Goal: Find specific page/section: Find specific page/section

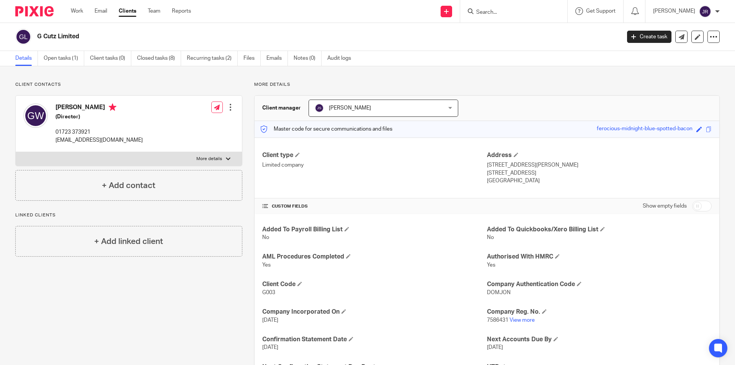
click at [504, 9] on input "Search" at bounding box center [509, 12] width 69 height 7
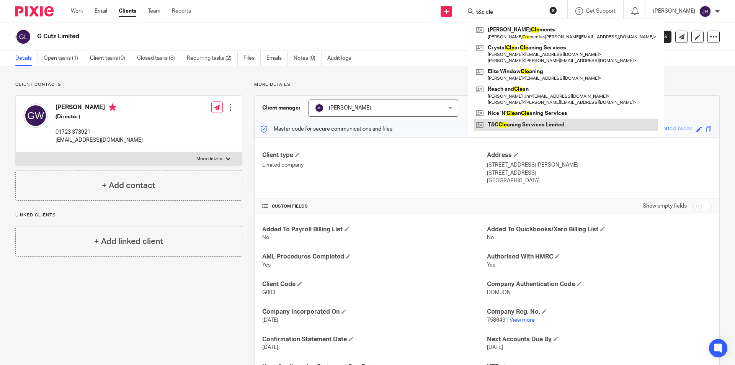
type input "t&c cle"
click at [531, 126] on link at bounding box center [566, 124] width 184 height 11
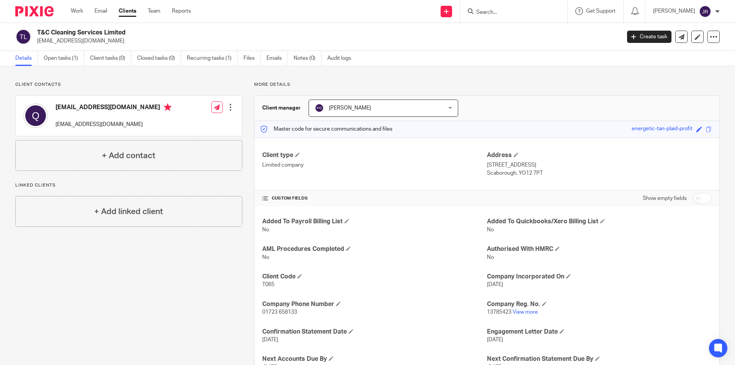
click at [514, 4] on div at bounding box center [513, 11] width 107 height 23
click at [511, 13] on input "Search" at bounding box center [509, 12] width 69 height 7
type input "449236670"
click button "submit" at bounding box center [0, 0] width 0 height 0
drag, startPoint x: 533, startPoint y: 10, endPoint x: 438, endPoint y: 9, distance: 94.5
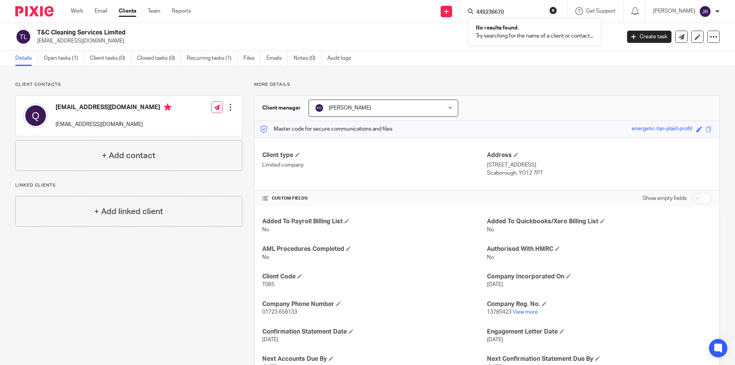
click at [444, 11] on div "Send new email Create task Add client 449236670 No results found. Try searching…" at bounding box center [468, 11] width 532 height 23
type input "kirsty"
click at [538, 32] on link at bounding box center [533, 33] width 118 height 18
